Goal: Browse casually: Explore the website without a specific task or goal

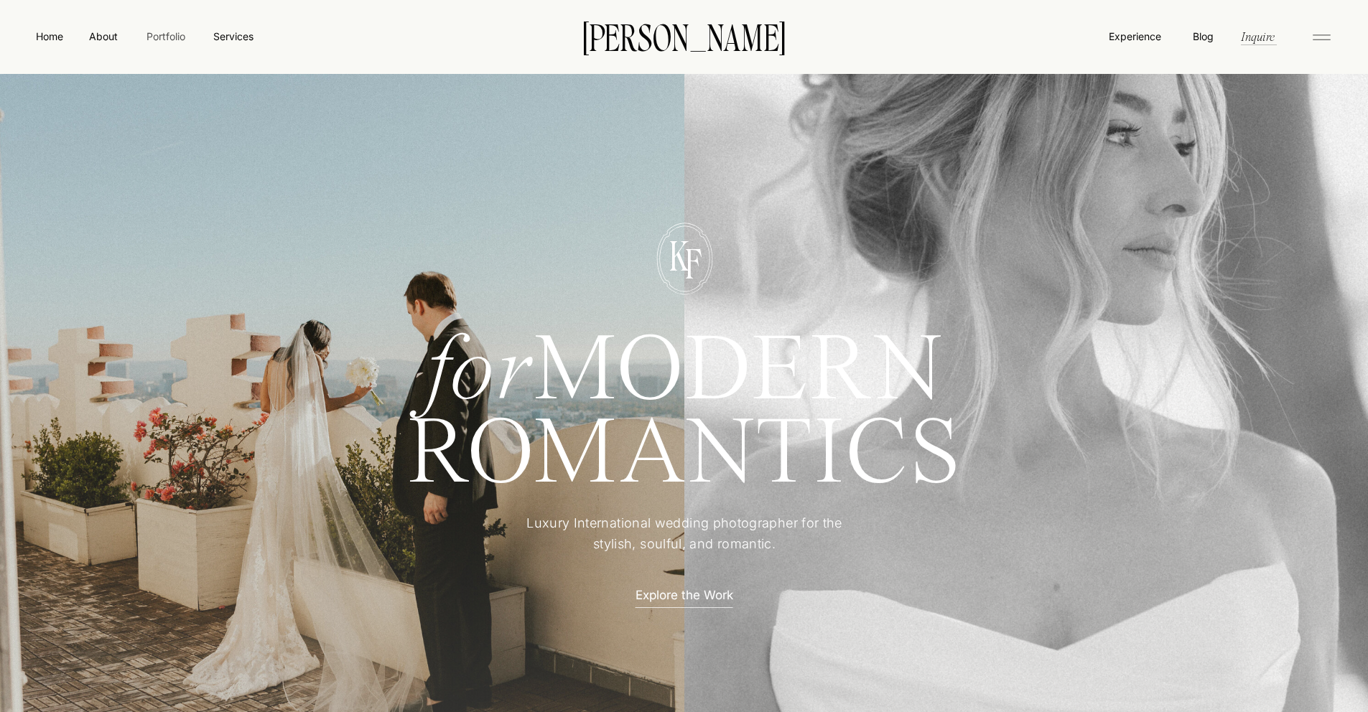
click at [165, 38] on nav "Portfolio" at bounding box center [165, 36] width 51 height 15
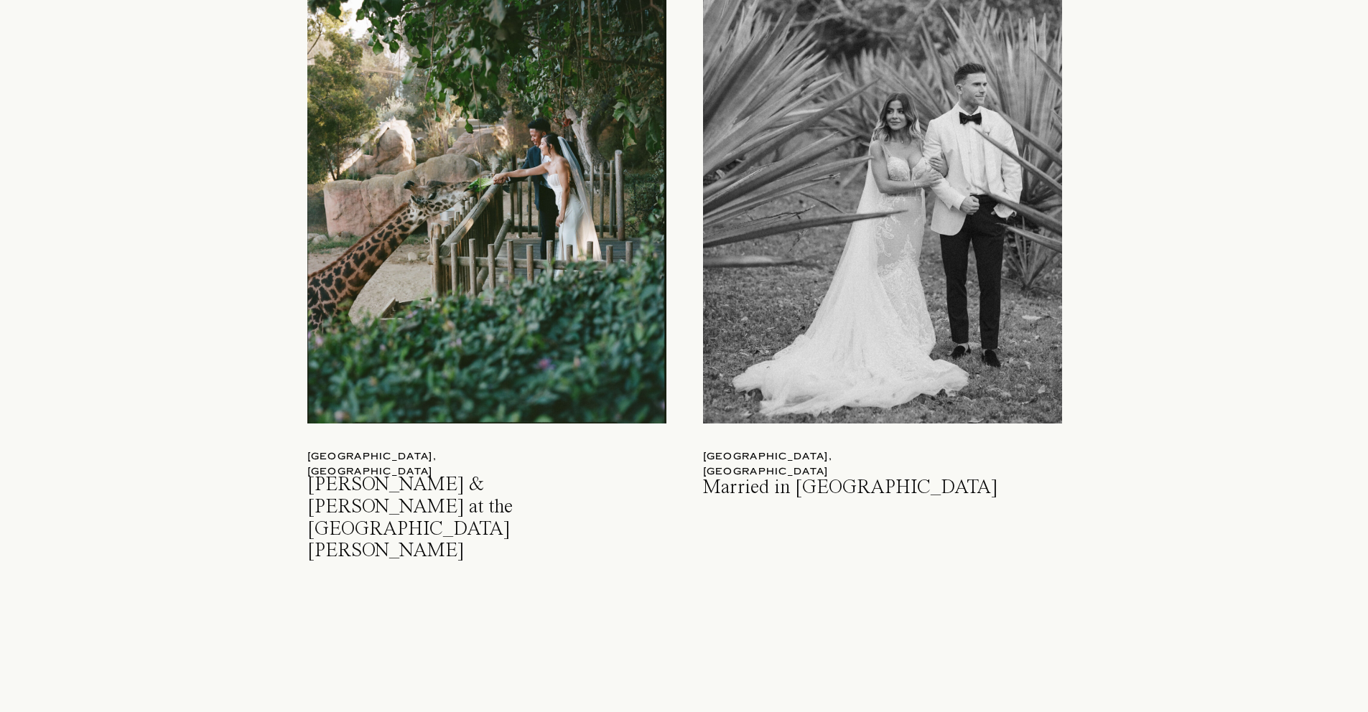
scroll to position [1607, 0]
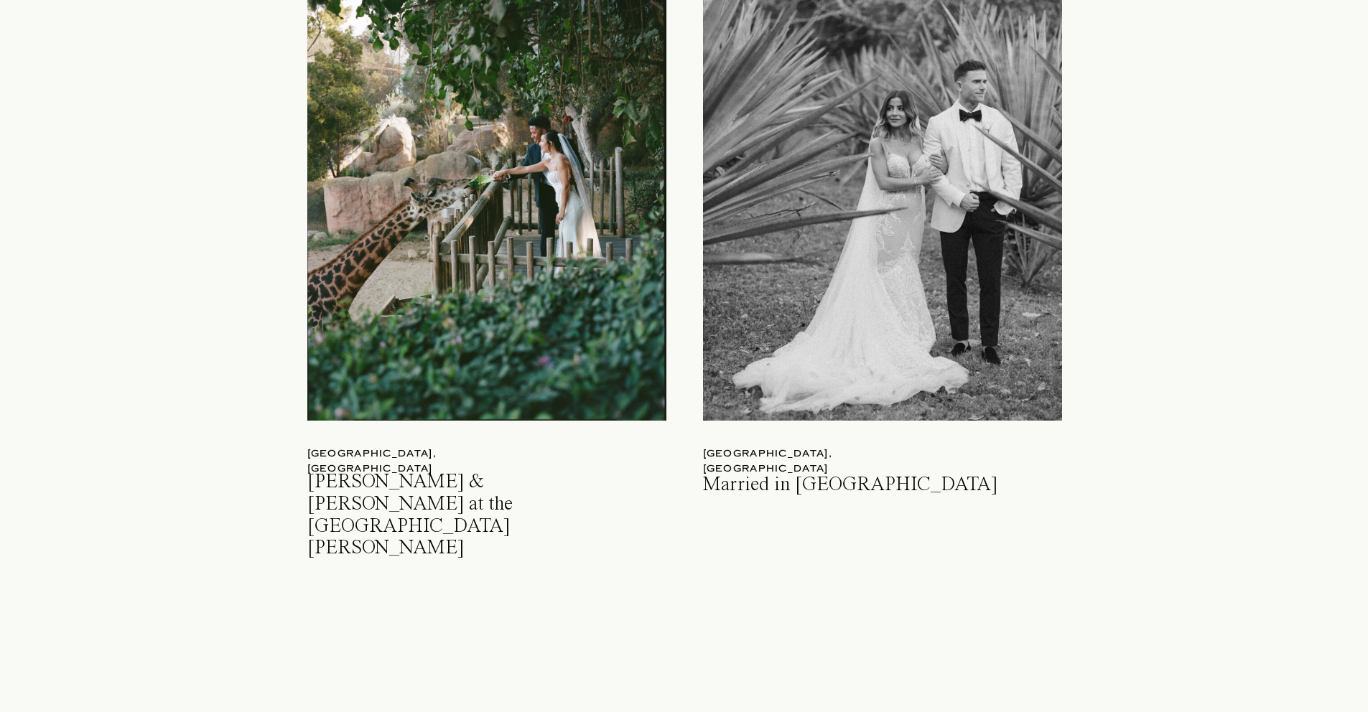
click at [409, 247] on div at bounding box center [486, 186] width 359 height 470
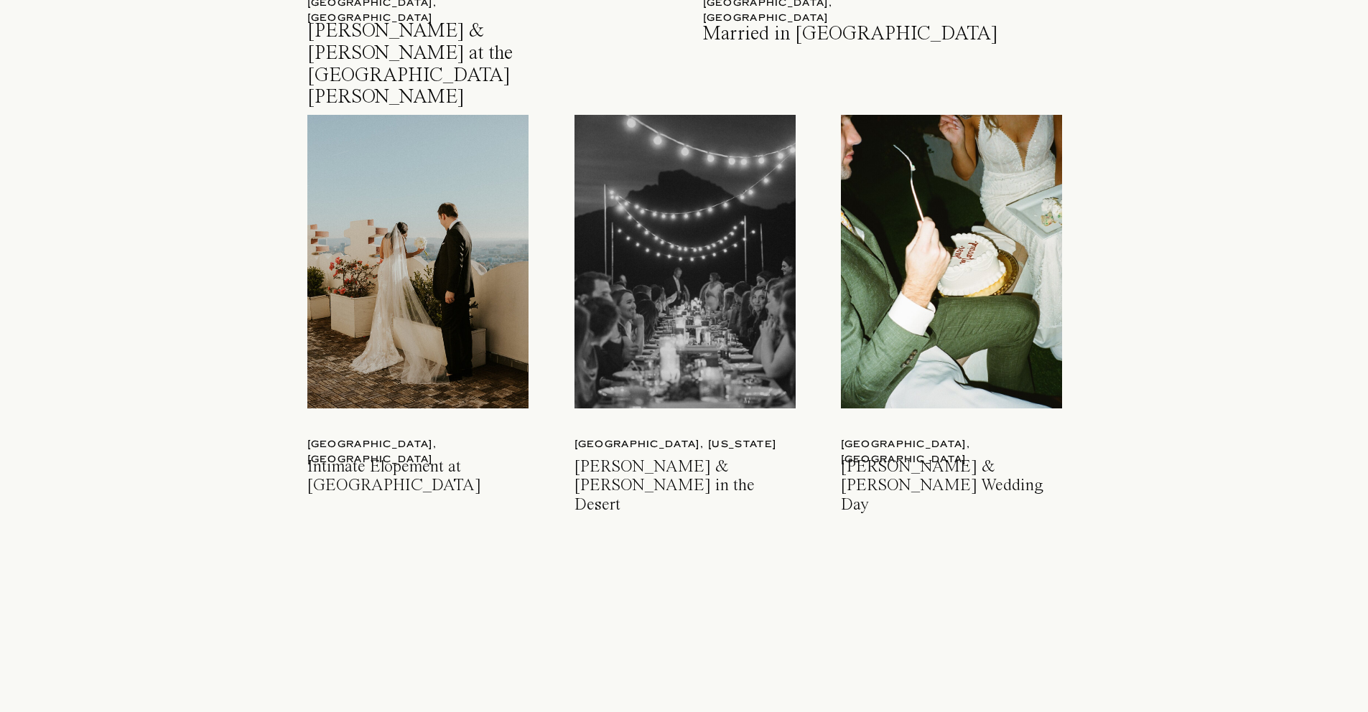
scroll to position [2169, 0]
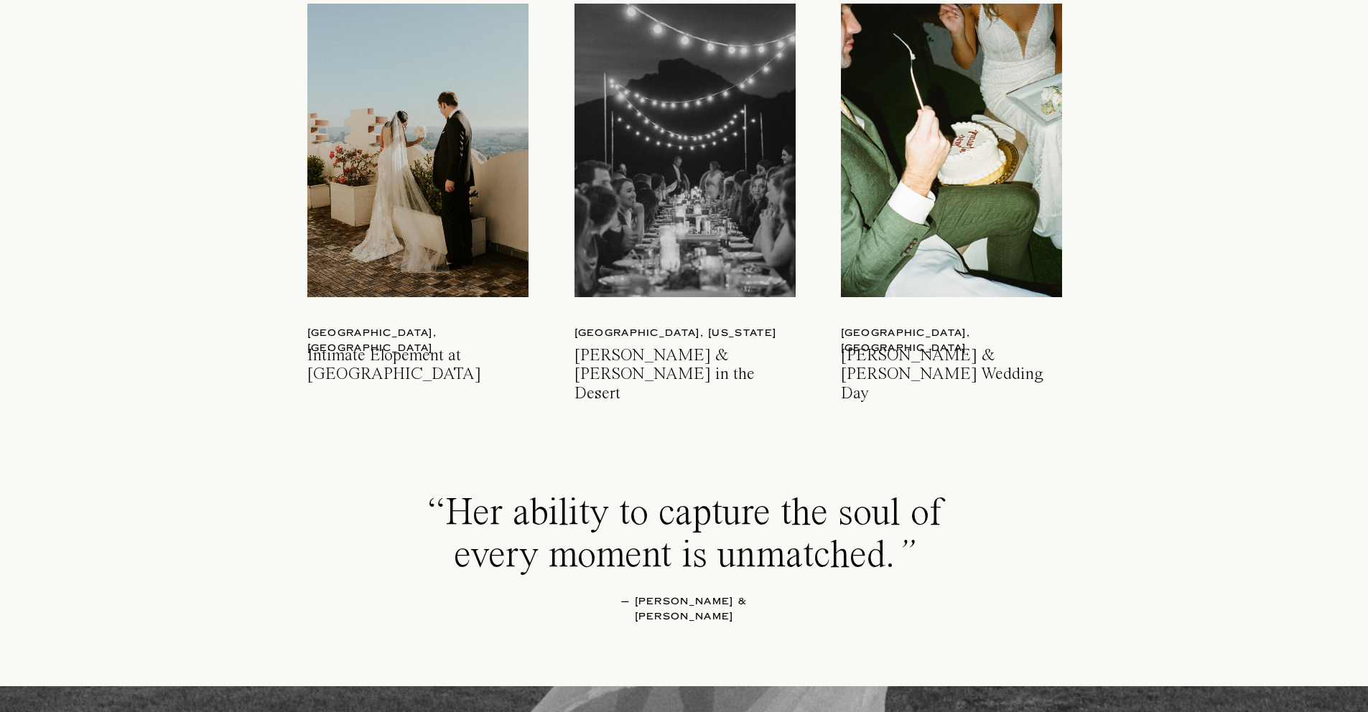
click at [605, 195] on div at bounding box center [684, 151] width 221 height 294
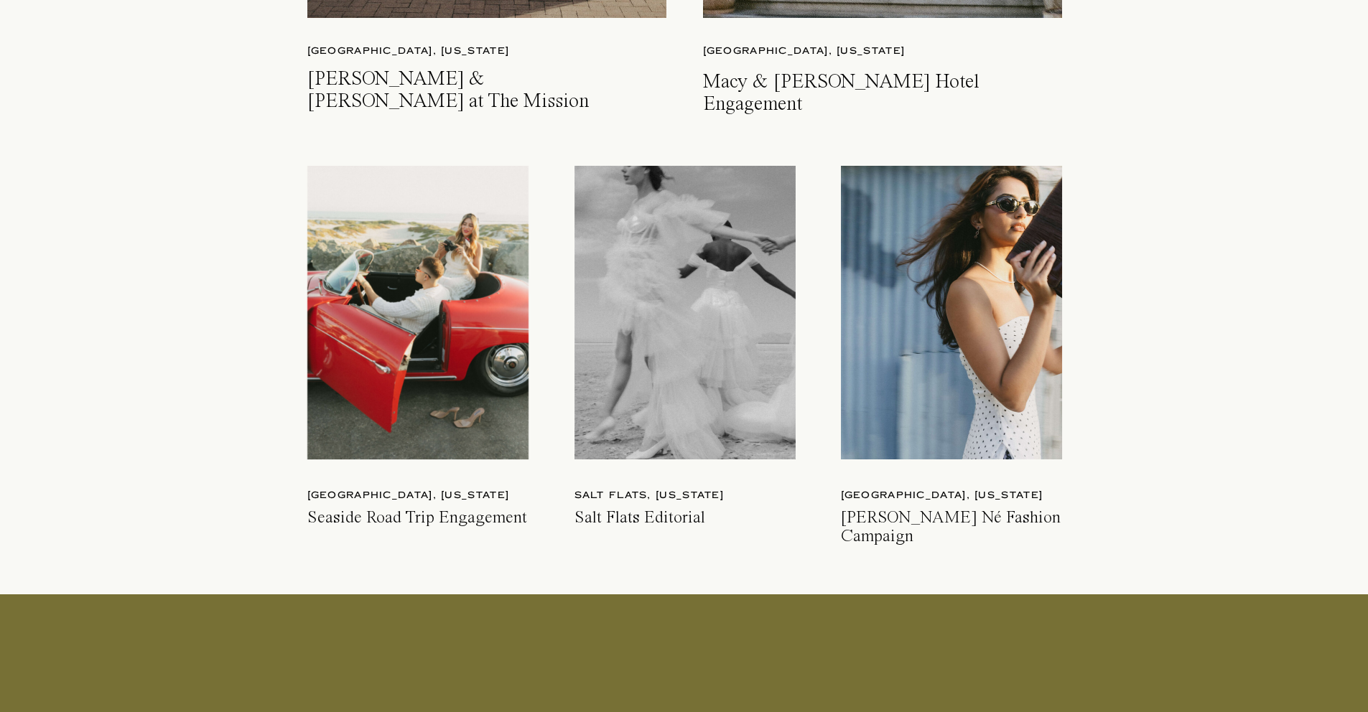
scroll to position [3883, 0]
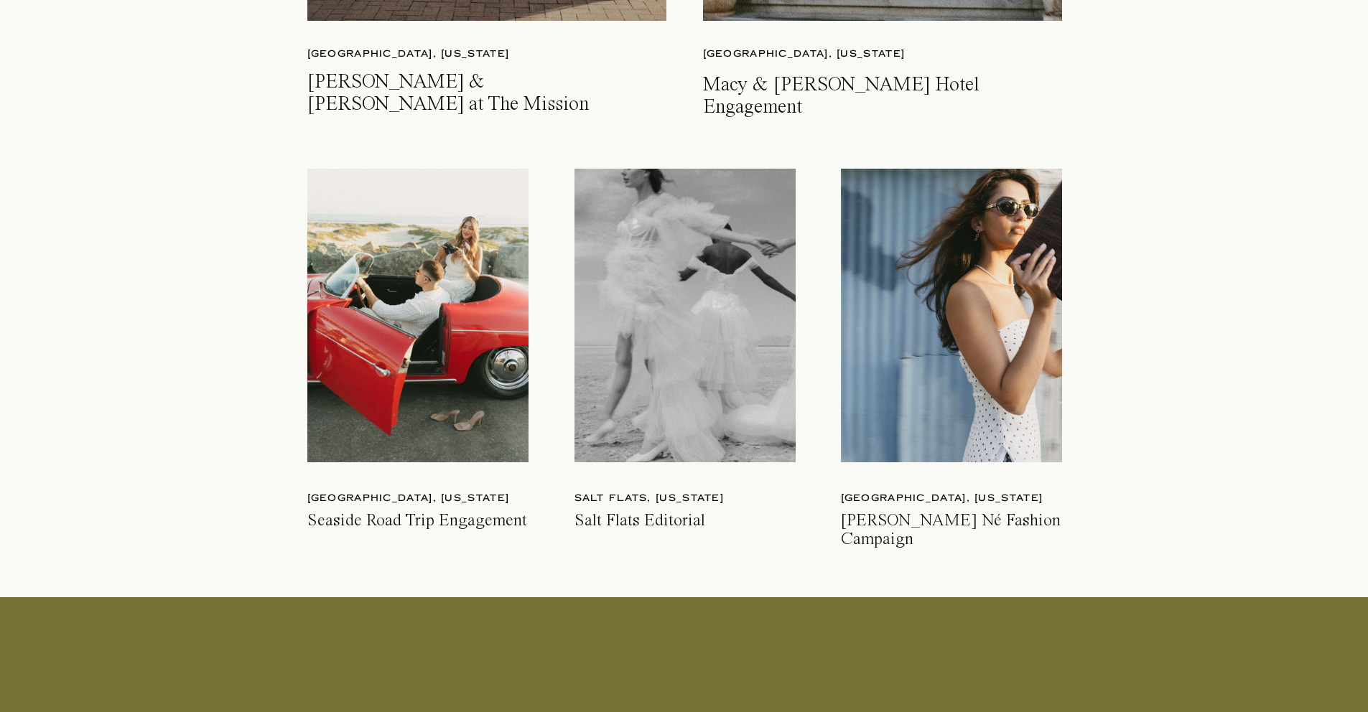
click at [450, 308] on div at bounding box center [417, 316] width 221 height 294
click at [923, 340] on div at bounding box center [951, 316] width 221 height 294
click at [653, 317] on div at bounding box center [684, 316] width 221 height 294
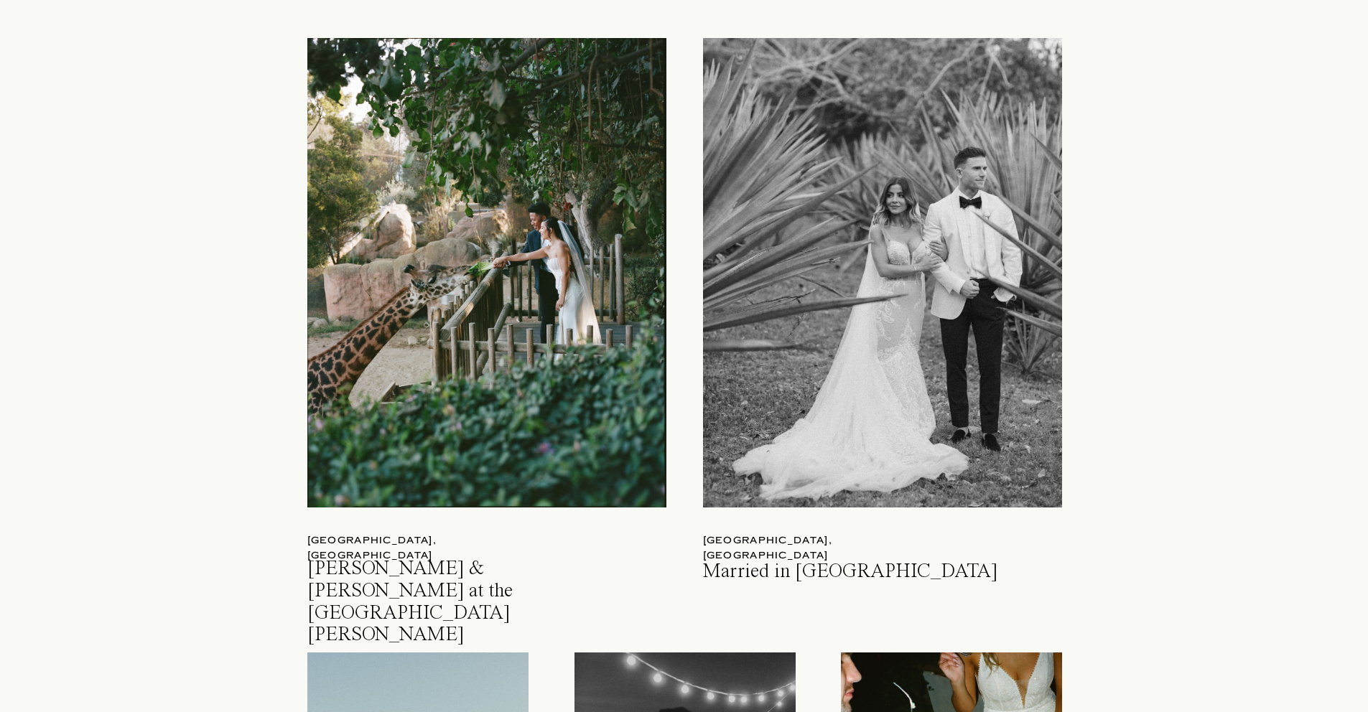
scroll to position [1614, 0]
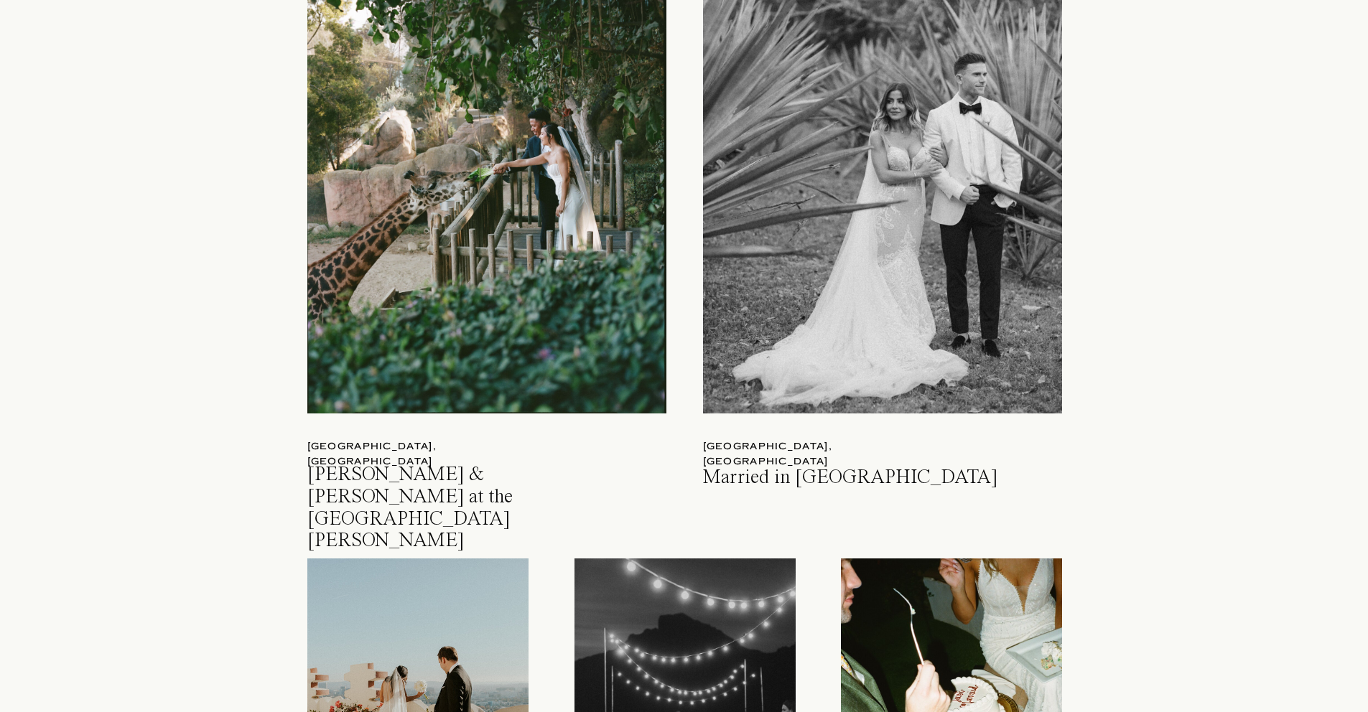
click at [574, 210] on div at bounding box center [486, 179] width 359 height 470
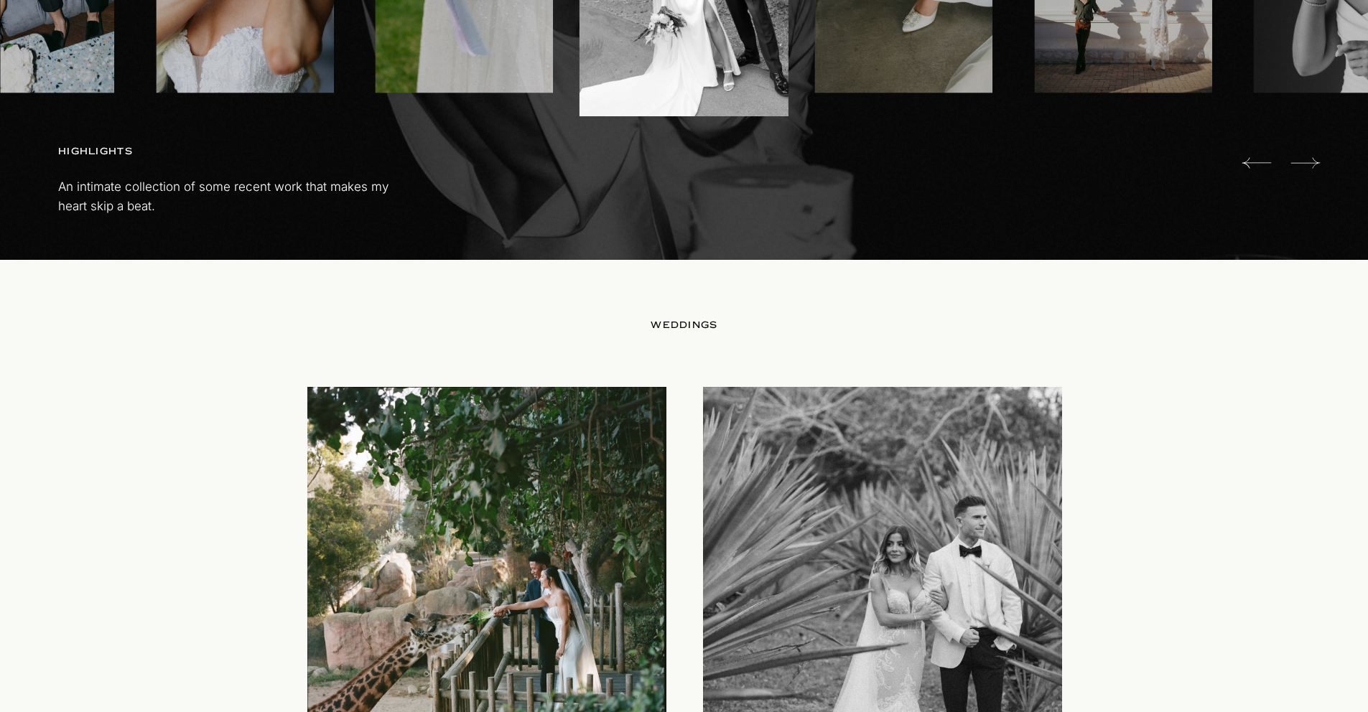
scroll to position [1498, 0]
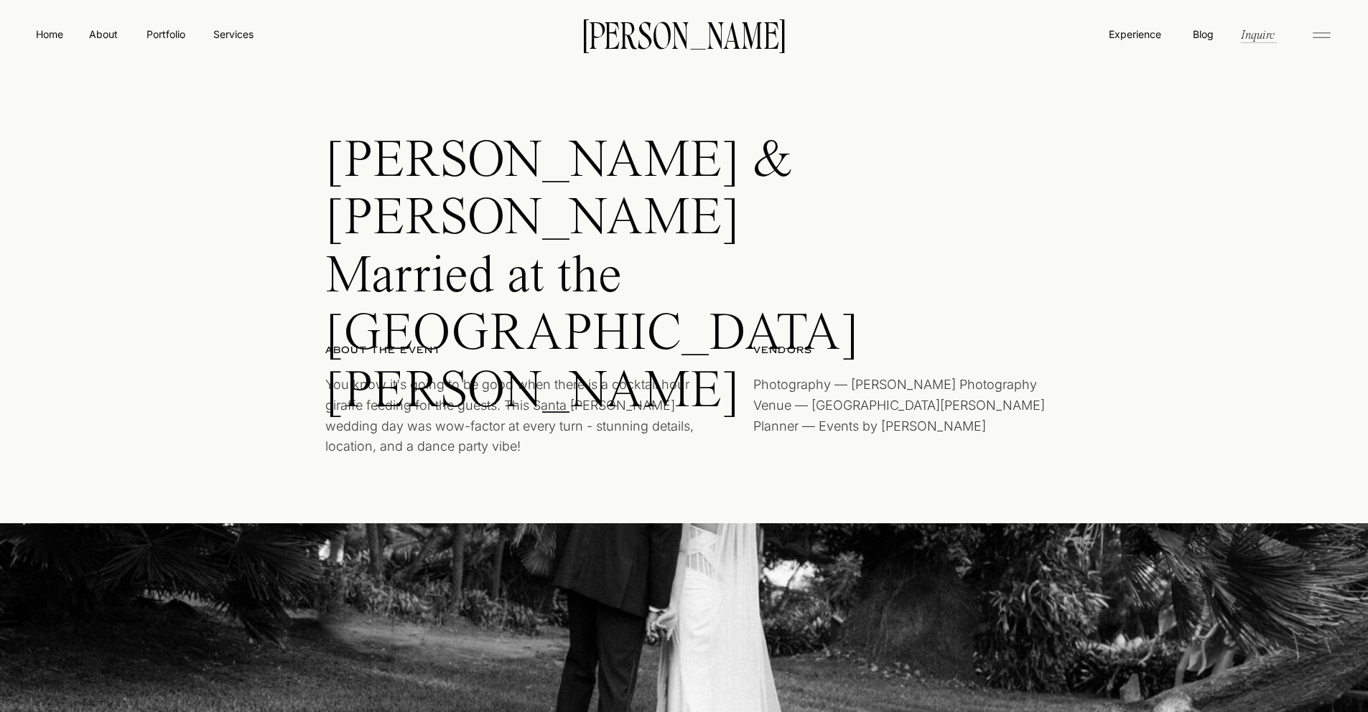
scroll to position [3, 0]
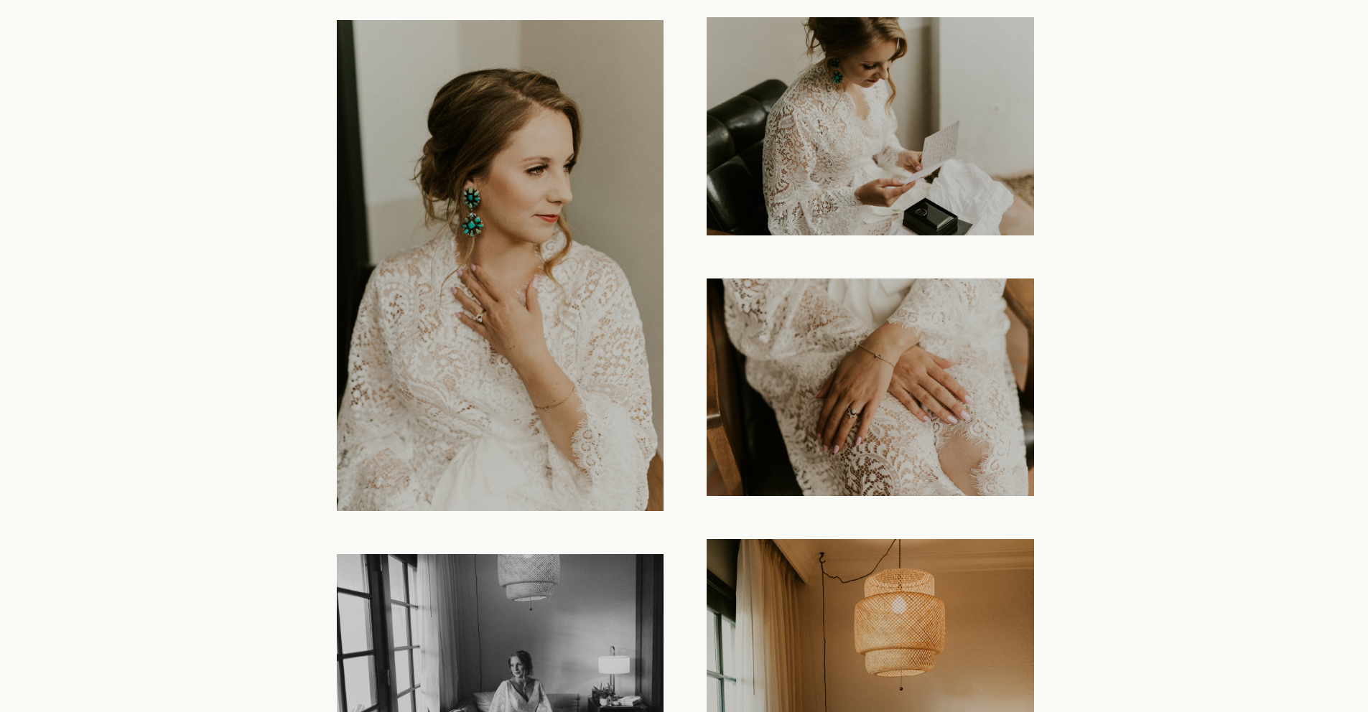
scroll to position [2810, 0]
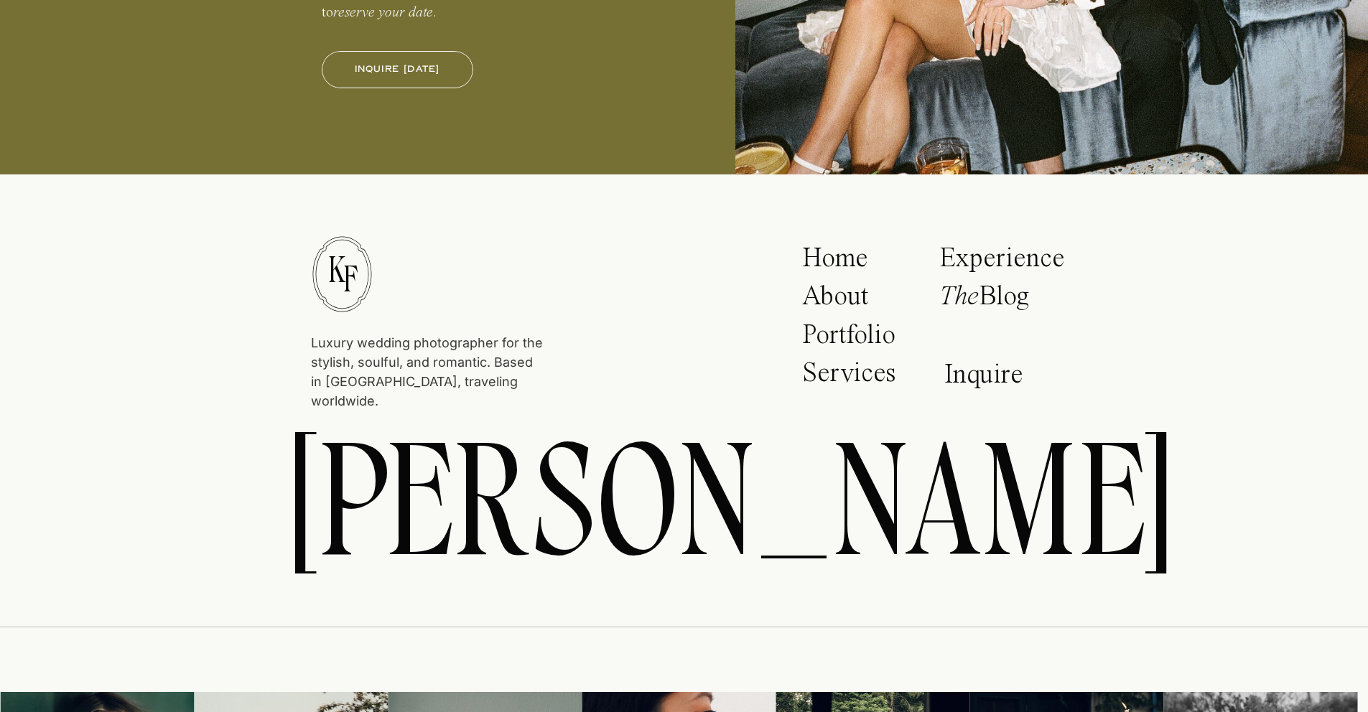
scroll to position [10761, 0]
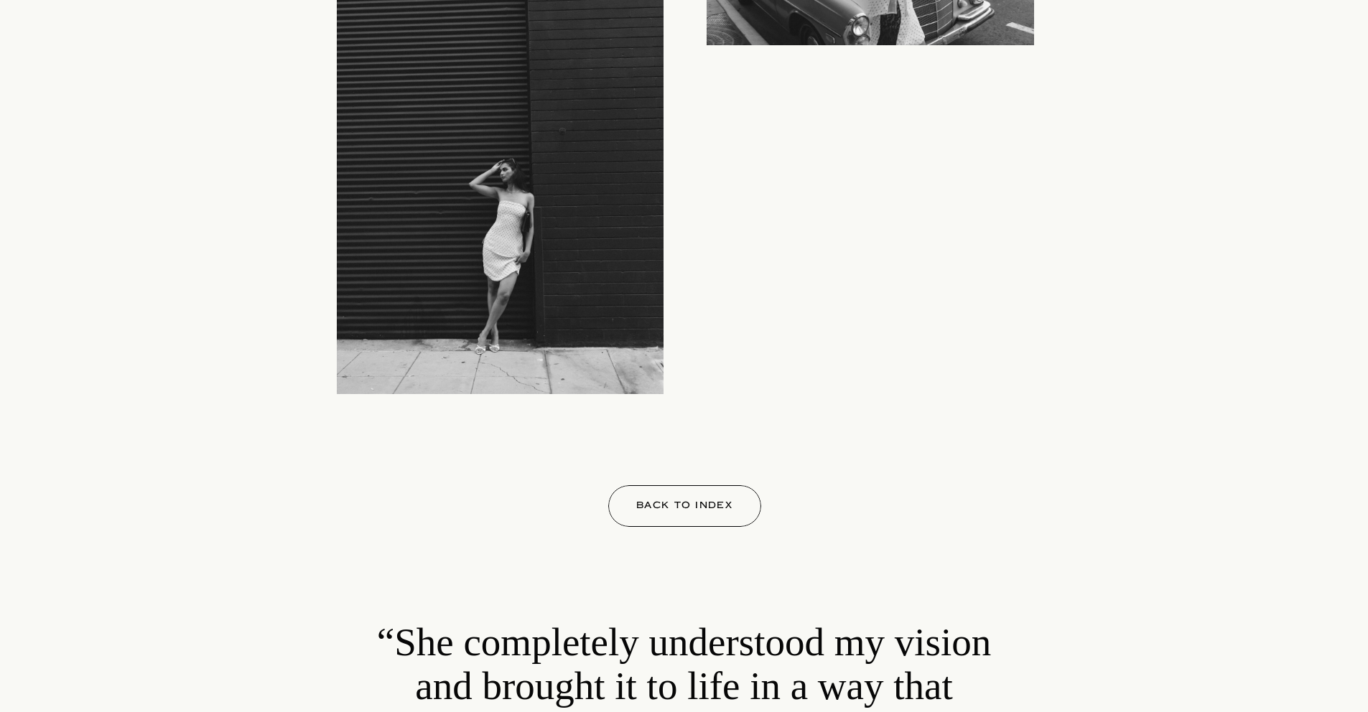
scroll to position [7400, 0]
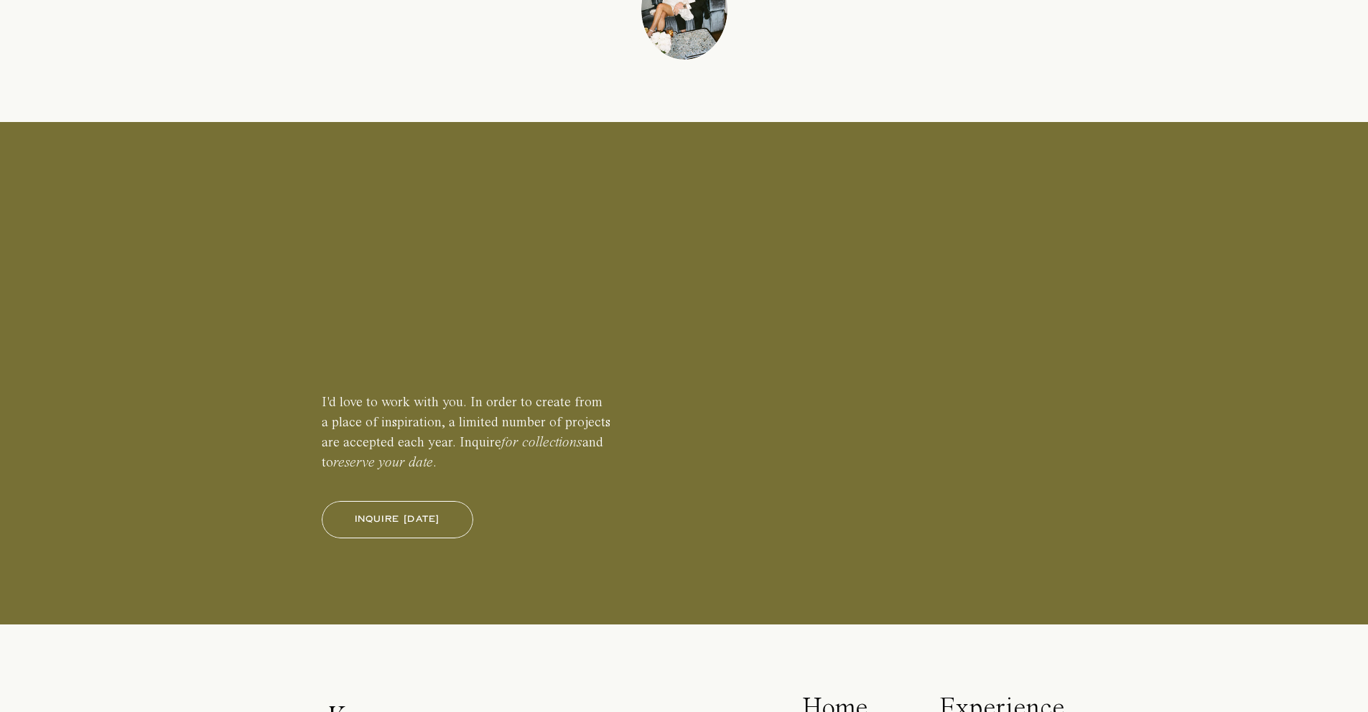
scroll to position [8285, 0]
